Goal: Find specific page/section: Find specific page/section

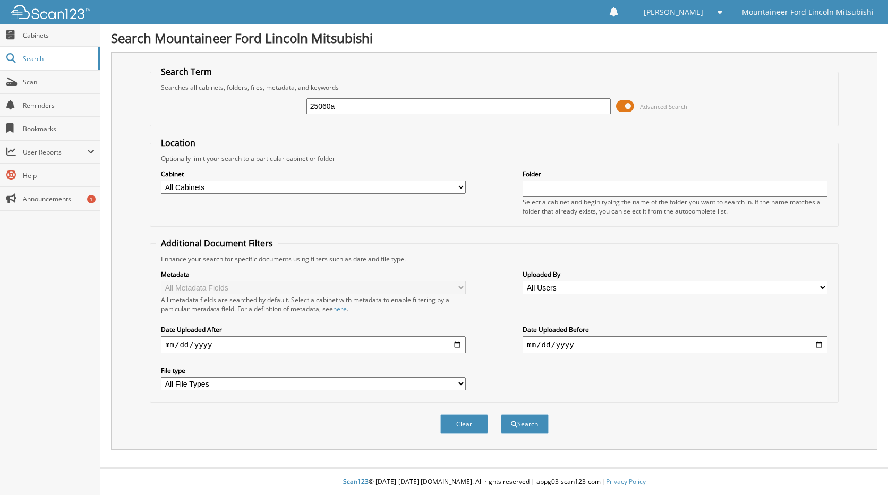
type input "25060a"
click at [501, 414] on button "Search" at bounding box center [525, 424] width 48 height 20
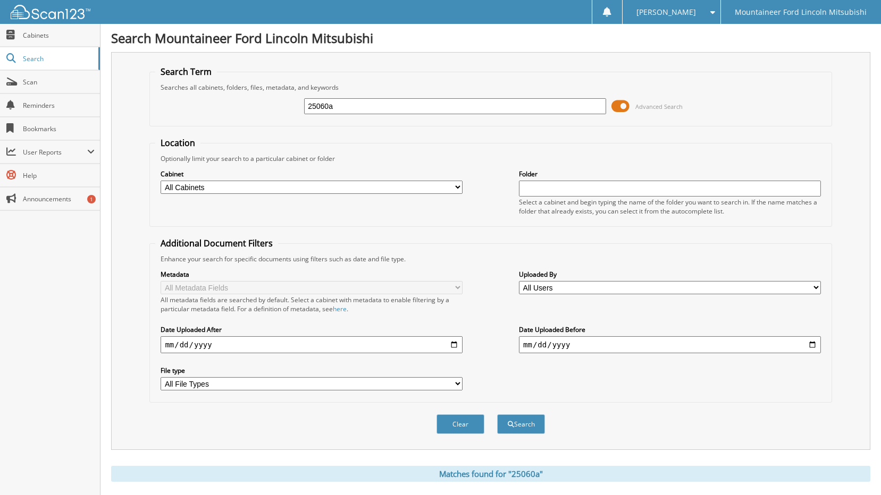
click at [623, 107] on span at bounding box center [620, 106] width 18 height 16
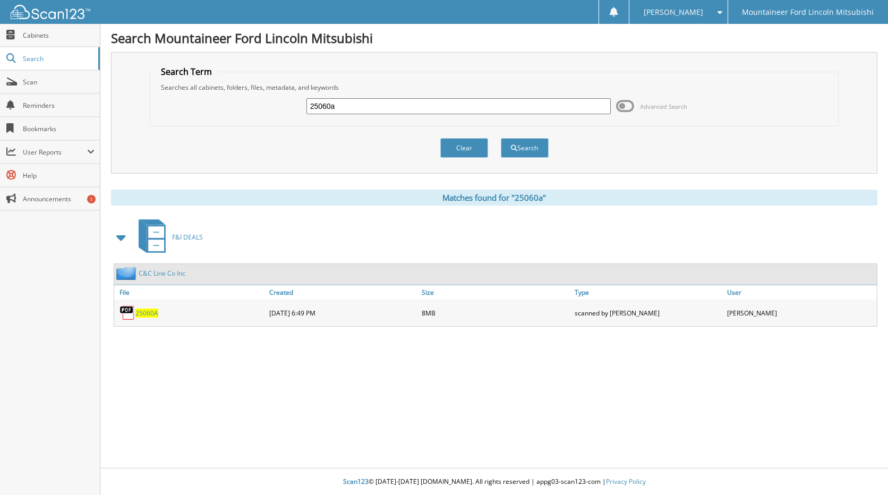
click at [149, 311] on span "25060A" at bounding box center [147, 313] width 23 height 9
